Goal: Book appointment/travel/reservation

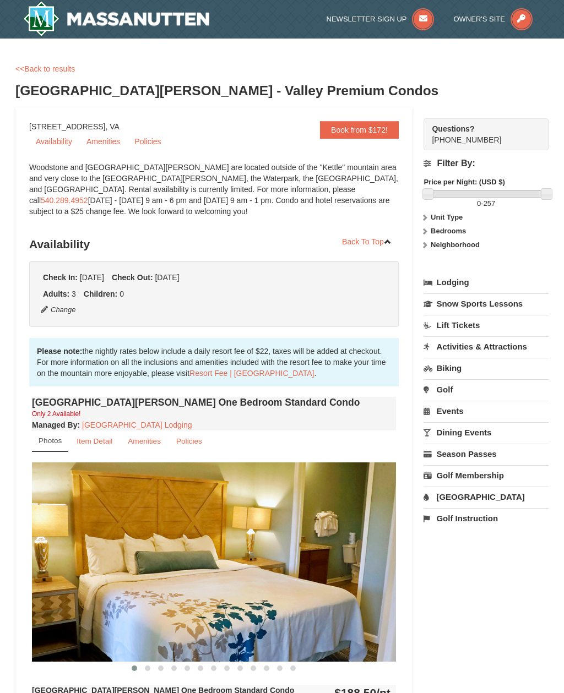
click at [51, 66] on link "<<Back to results" at bounding box center [44, 68] width 59 height 9
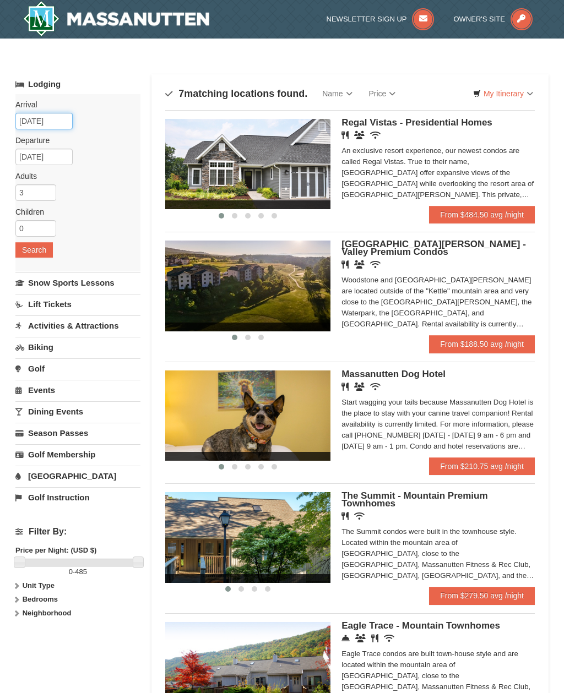
click at [45, 118] on input "[DATE]" at bounding box center [43, 121] width 57 height 17
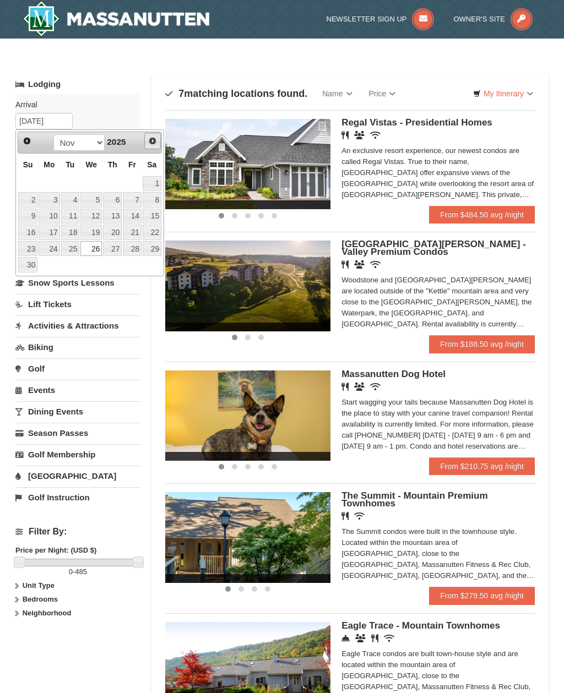
click at [151, 144] on span "Next" at bounding box center [152, 141] width 9 height 9
click at [149, 138] on span "Next" at bounding box center [152, 141] width 9 height 9
click at [29, 138] on span "Prev" at bounding box center [27, 141] width 9 height 9
click at [88, 230] on link "24" at bounding box center [90, 232] width 21 height 15
type input "[DATE]"
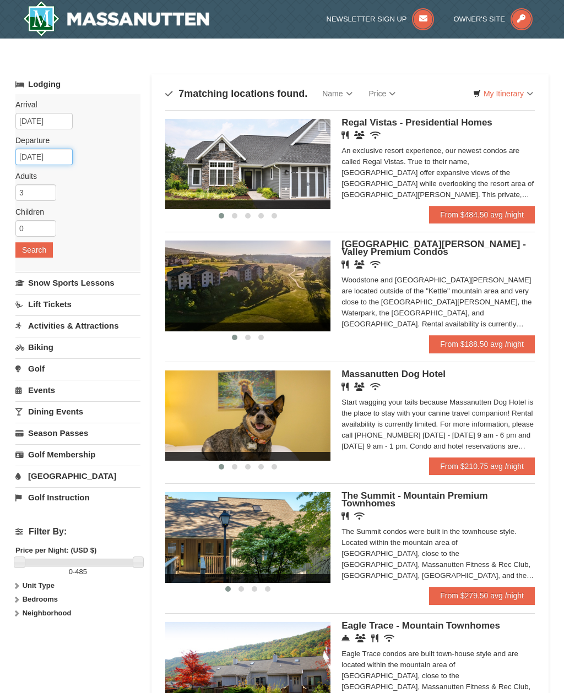
click at [58, 160] on input "12/25/2025" at bounding box center [43, 157] width 57 height 17
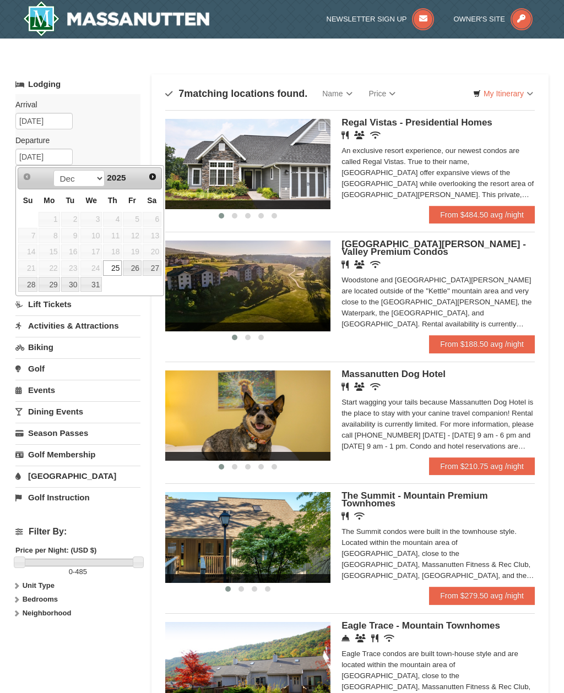
click at [27, 283] on link "28" at bounding box center [27, 284] width 19 height 15
type input "[DATE]"
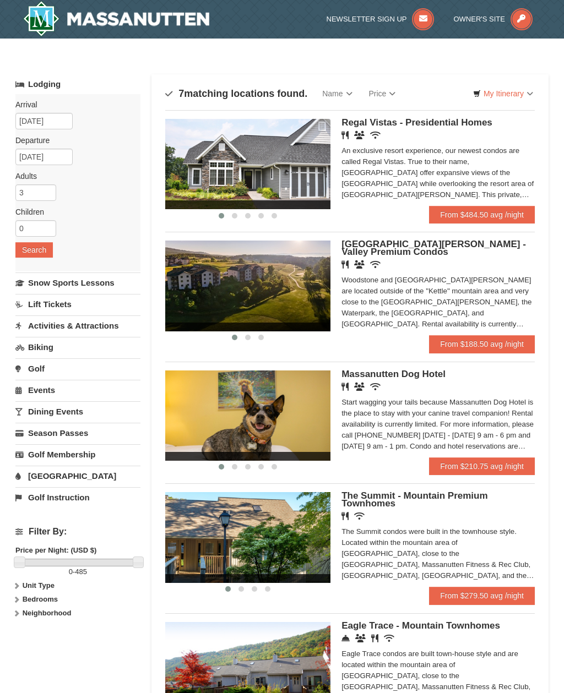
click at [38, 246] on button "Search" at bounding box center [33, 249] width 37 height 15
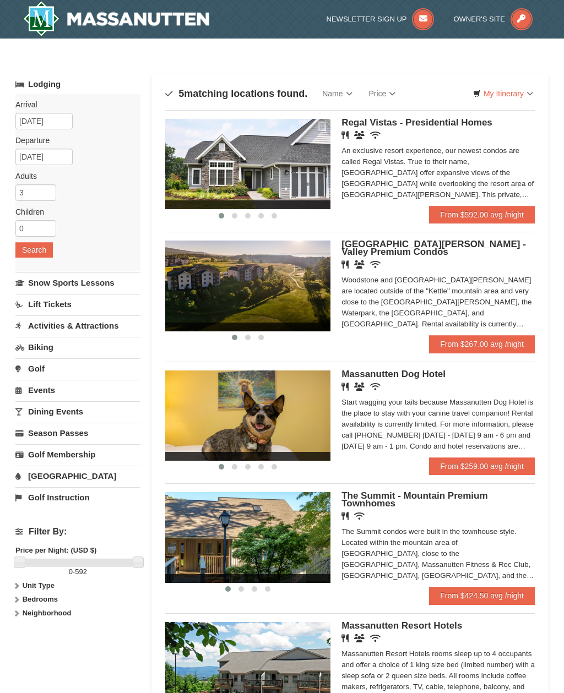
click at [487, 217] on link "From $592.00 avg /night" at bounding box center [482, 215] width 106 height 18
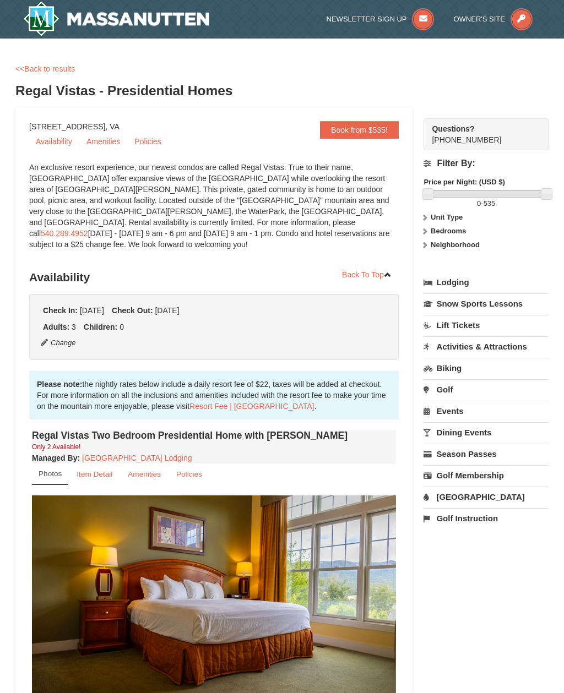
click at [52, 65] on link "<<Back to results" at bounding box center [44, 68] width 59 height 9
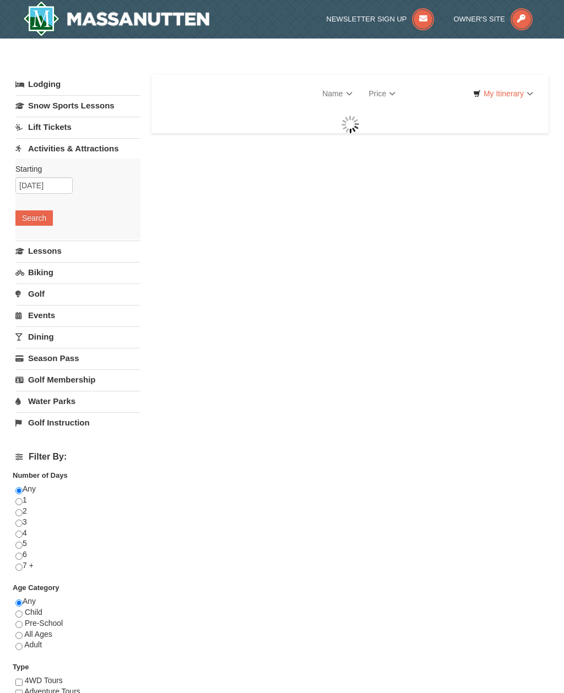
select select "10"
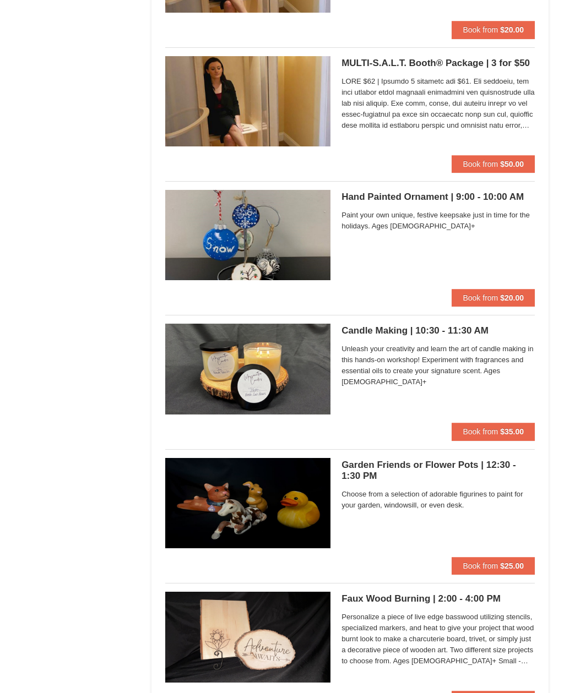
scroll to position [1276, 0]
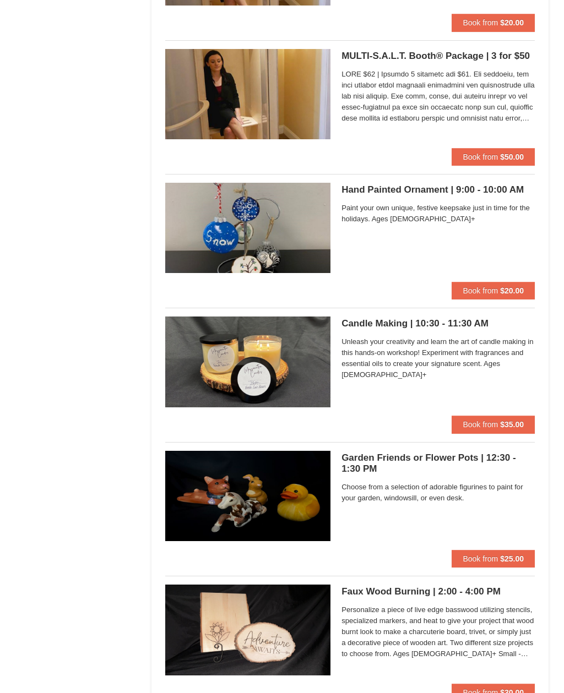
click at [478, 330] on div "Candle Making | 10:30 - 11:30 AM Massanutten Classes and Workshops Unleash your…" at bounding box center [438, 366] width 193 height 99
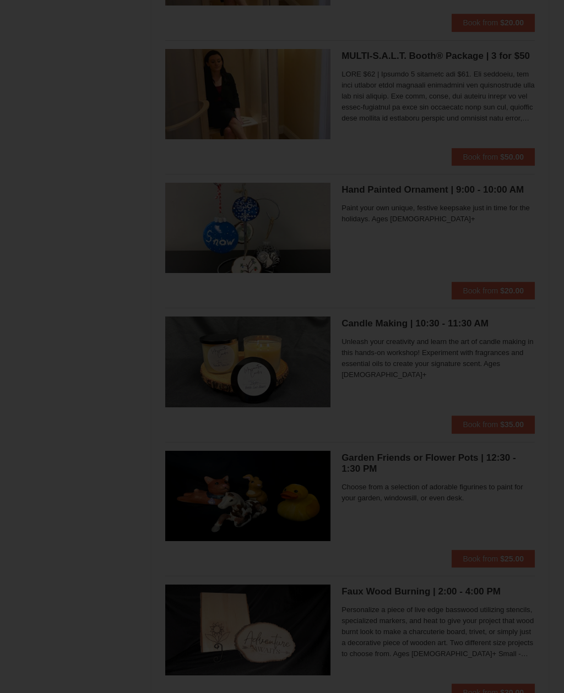
scroll to position [1277, 0]
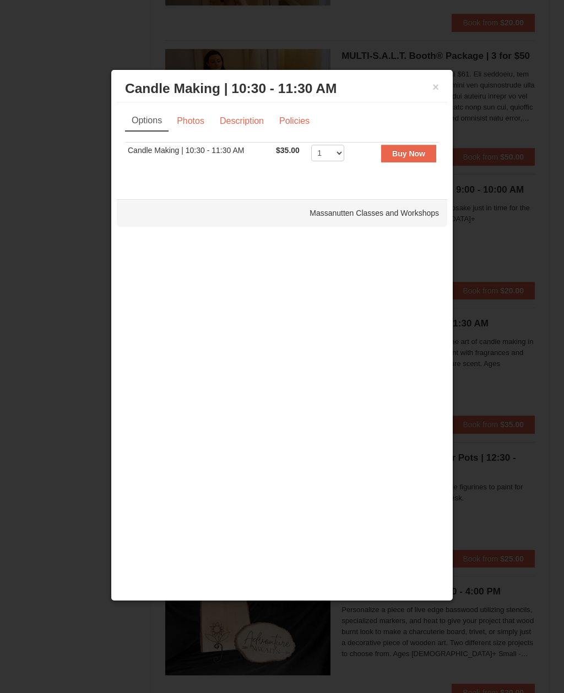
click at [246, 125] on link "Description" at bounding box center [242, 121] width 58 height 21
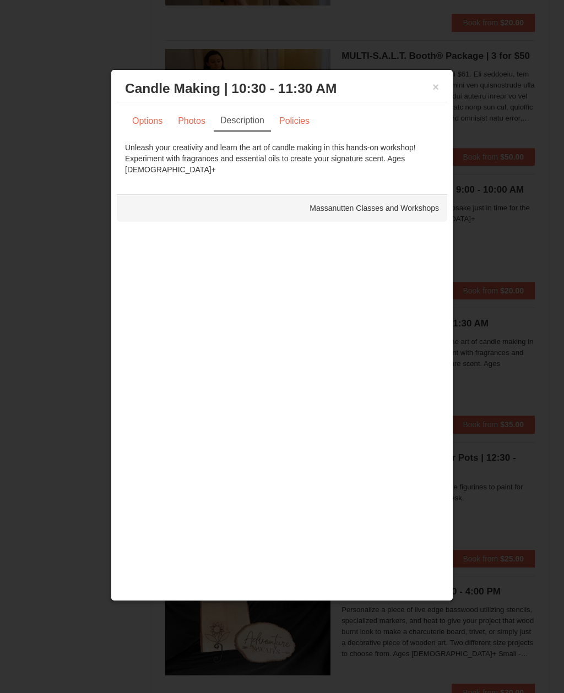
click at [198, 124] on link "Photos" at bounding box center [192, 121] width 42 height 21
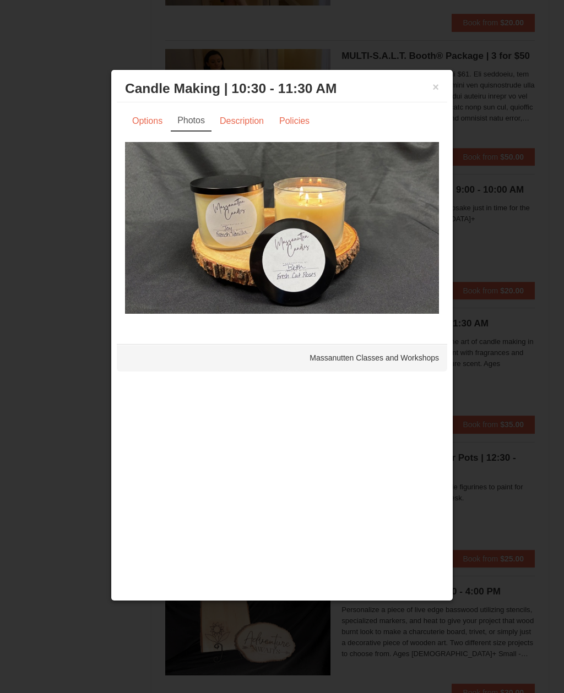
click at [150, 124] on link "Options" at bounding box center [147, 121] width 45 height 21
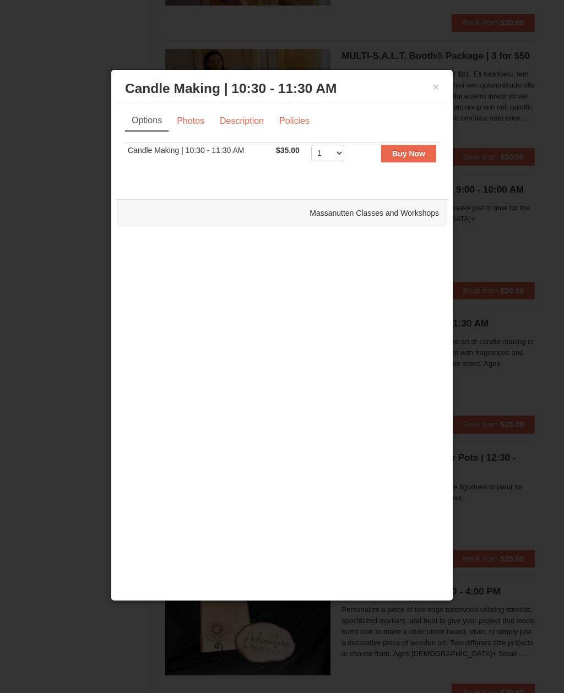
click at [425, 90] on h3 "Candle Making | 10:30 - 11:30 AM Massanutten Classes and Workshops" at bounding box center [282, 88] width 314 height 17
click at [432, 88] on button "×" at bounding box center [435, 87] width 7 height 11
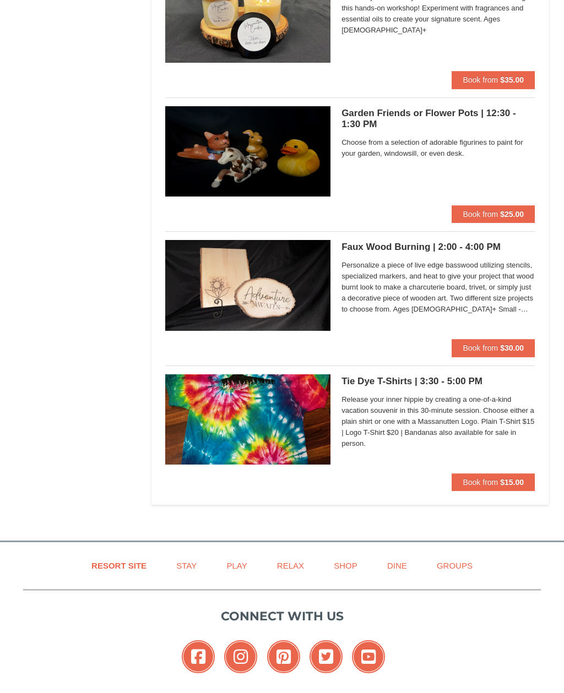
scroll to position [1632, 0]
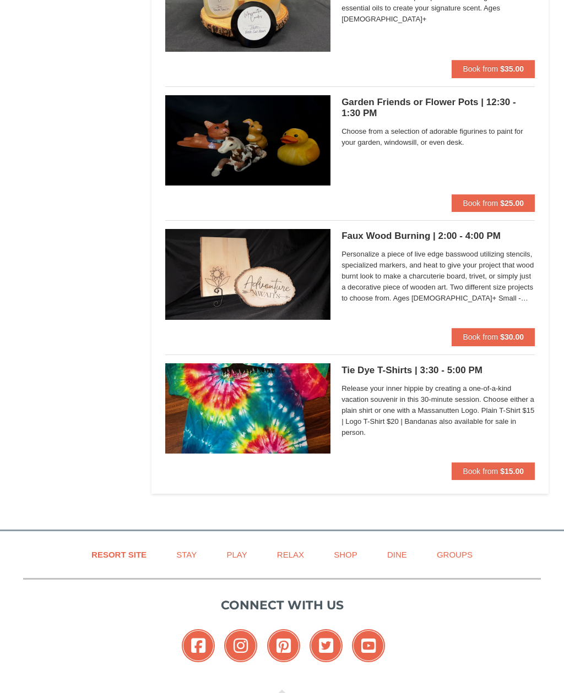
click at [245, 549] on link "Play" at bounding box center [237, 555] width 48 height 25
